Goal: Use online tool/utility: Utilize a website feature to perform a specific function

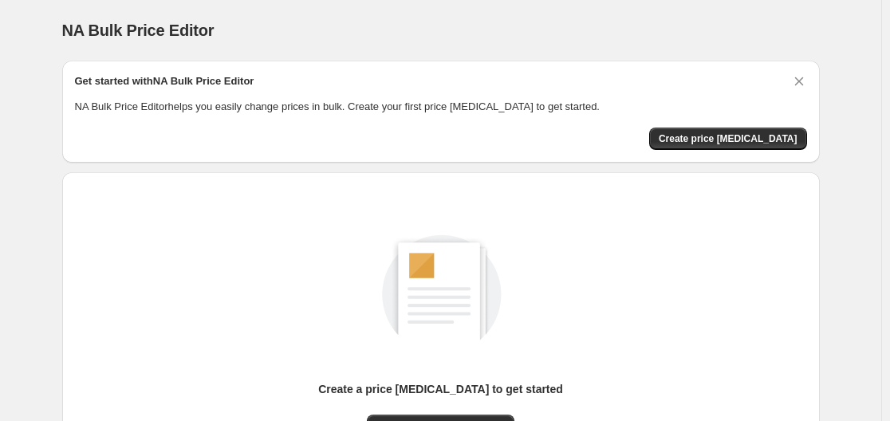
scroll to position [176, 0]
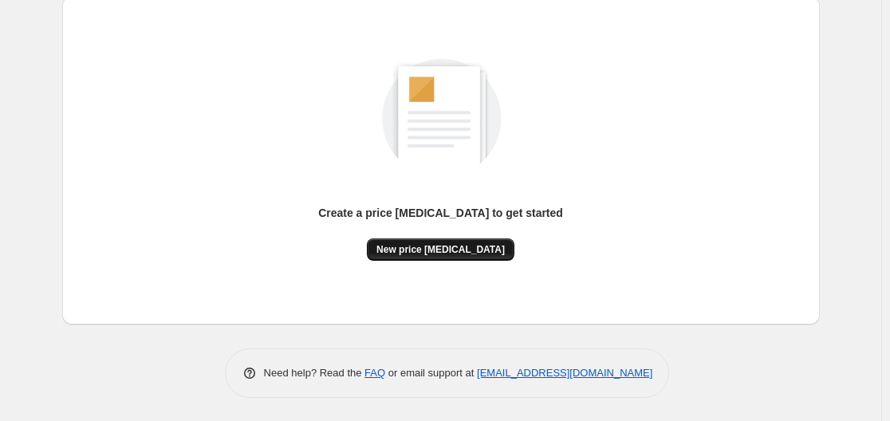
click at [435, 251] on span "New price [MEDICAL_DATA]" at bounding box center [441, 249] width 128 height 13
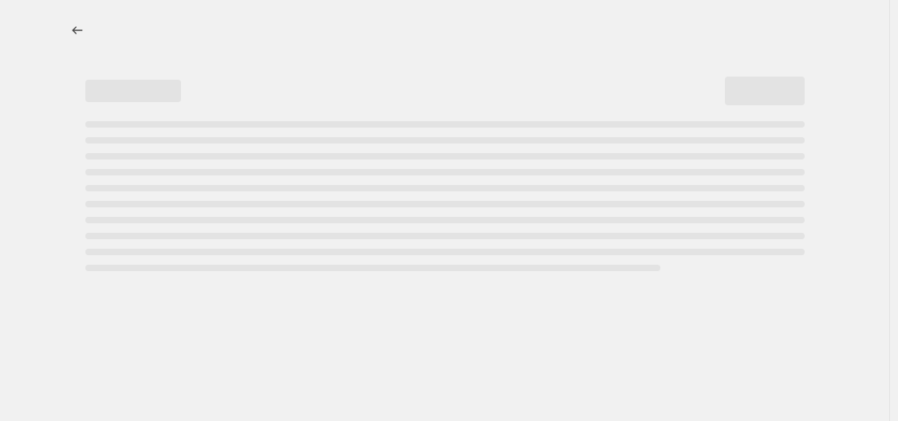
select select "percentage"
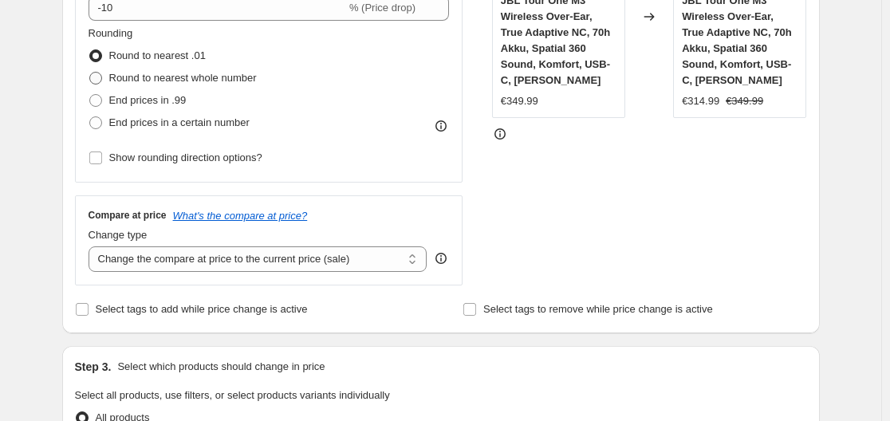
scroll to position [319, 0]
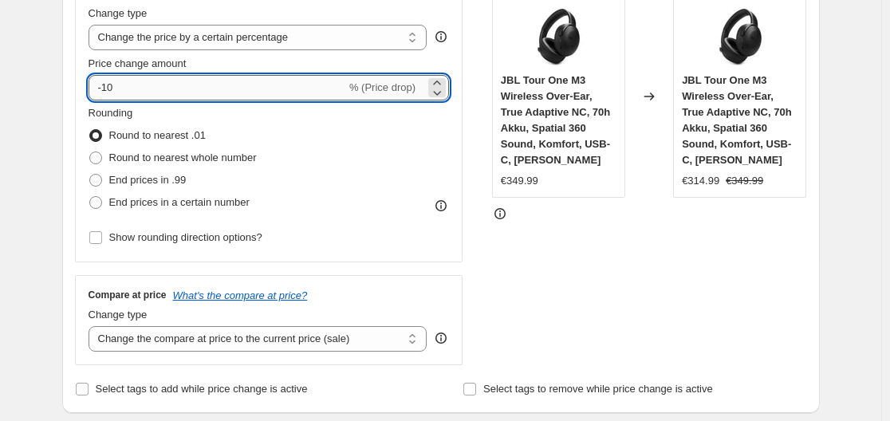
drag, startPoint x: 108, startPoint y: 87, endPoint x: 125, endPoint y: 87, distance: 17.6
click at [125, 87] on input "-10" at bounding box center [218, 88] width 258 height 26
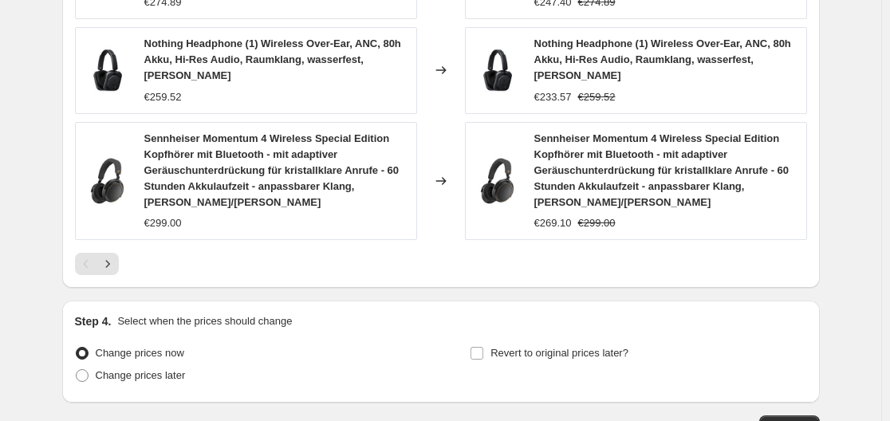
scroll to position [1277, 0]
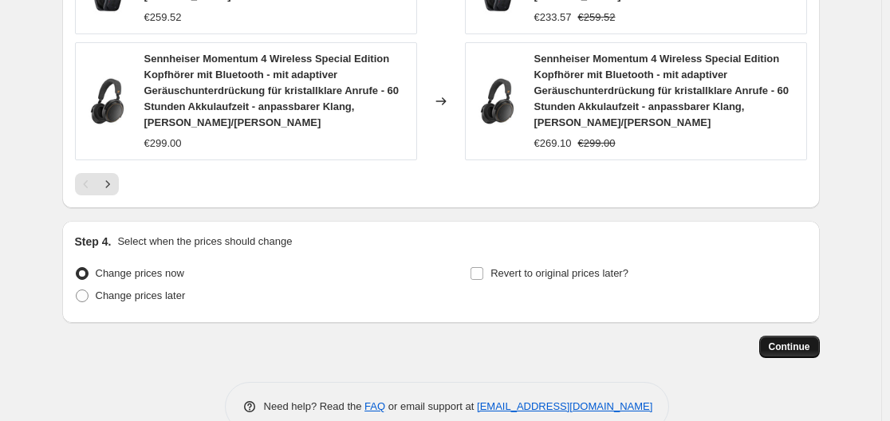
type input "-30"
click at [775, 336] on button "Continue" at bounding box center [790, 347] width 61 height 22
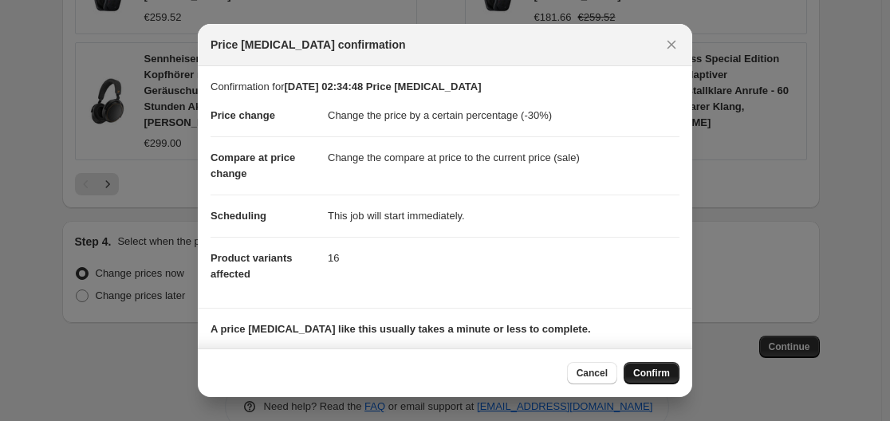
drag, startPoint x: 646, startPoint y: 375, endPoint x: 635, endPoint y: 376, distance: 11.2
click at [645, 375] on span "Confirm" at bounding box center [651, 373] width 37 height 13
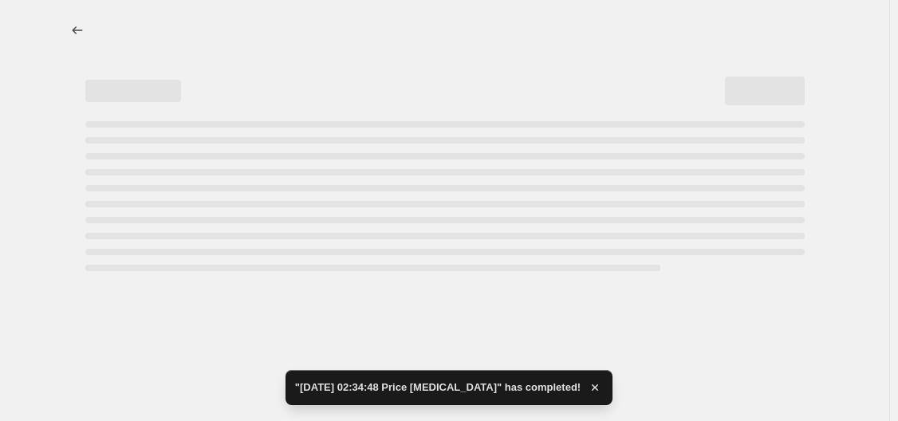
select select "percentage"
